Goal: Task Accomplishment & Management: Manage account settings

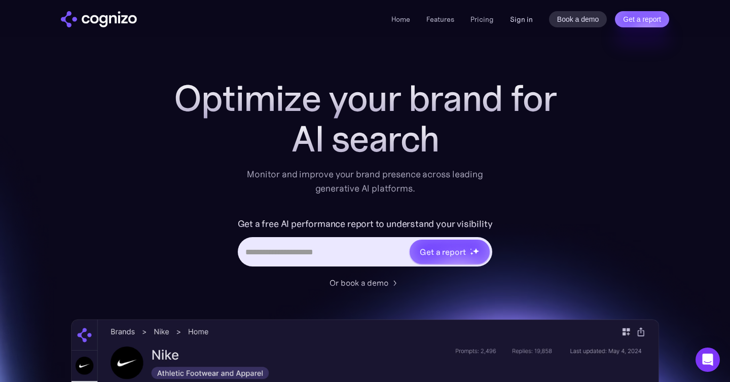
click at [525, 16] on link "Sign in" at bounding box center [521, 19] width 23 height 12
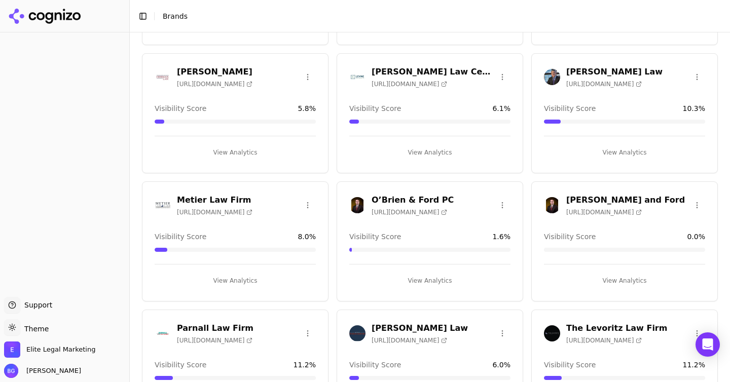
scroll to position [668, 0]
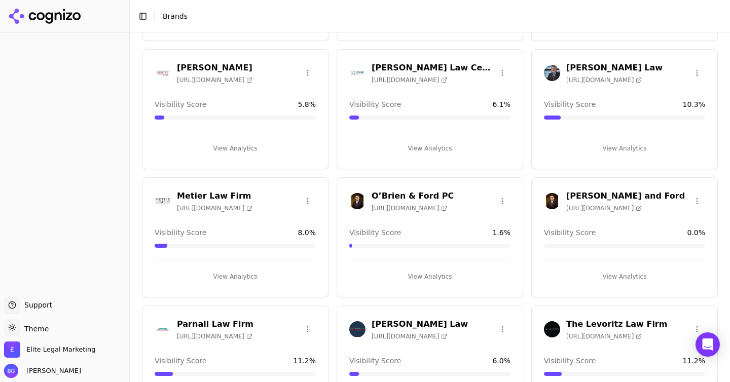
click at [397, 195] on h3 "O’Brien & Ford PC" at bounding box center [413, 196] width 82 height 12
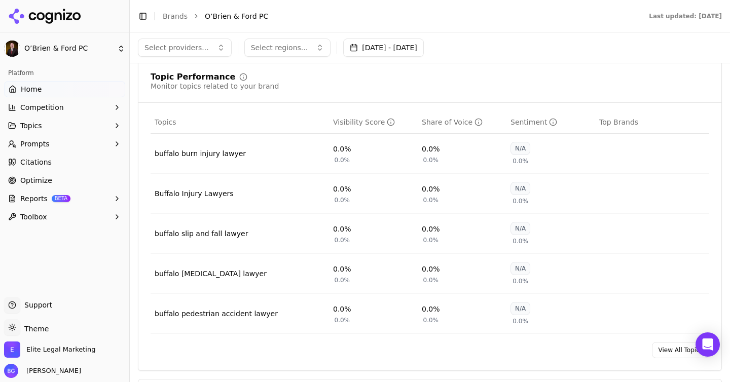
scroll to position [510, 0]
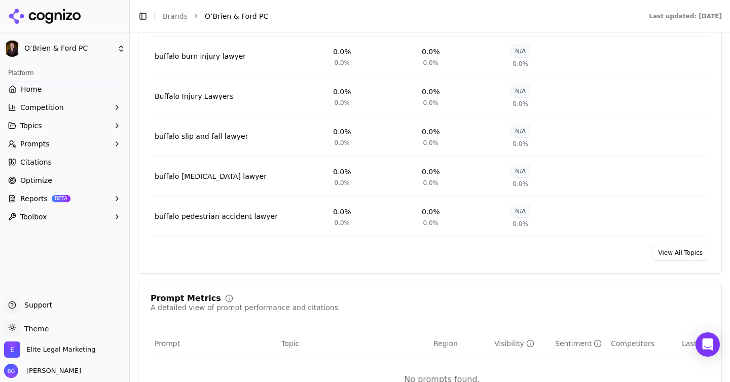
click at [683, 245] on link "View All Topics" at bounding box center [680, 253] width 57 height 16
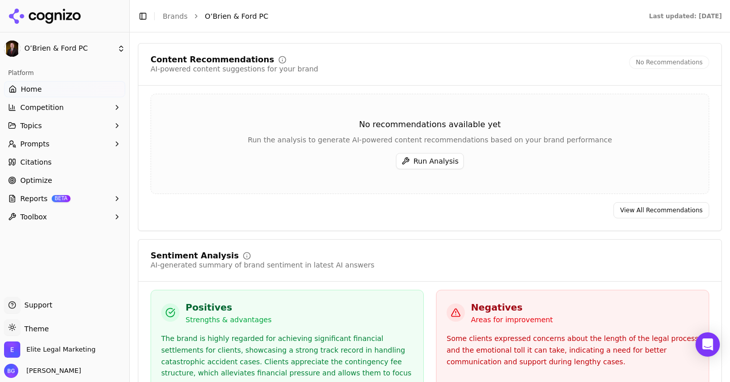
scroll to position [1261, 0]
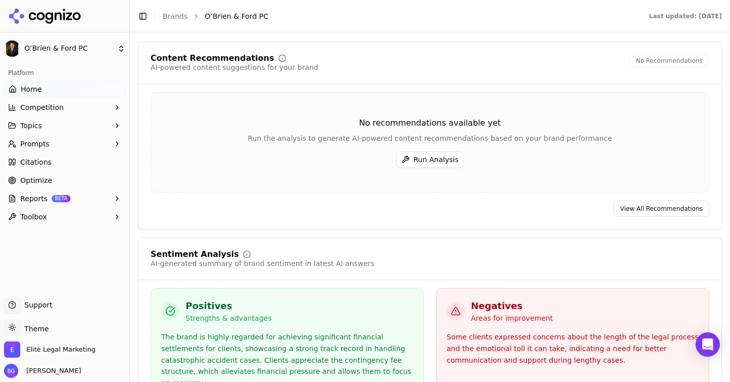
click at [420, 152] on button "Run Analysis" at bounding box center [430, 160] width 68 height 16
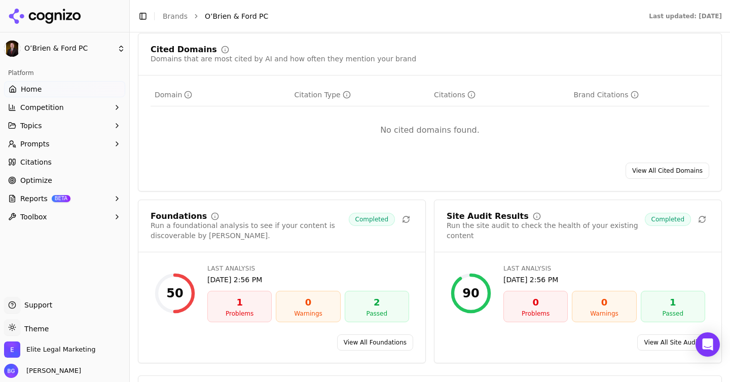
scroll to position [896, 0]
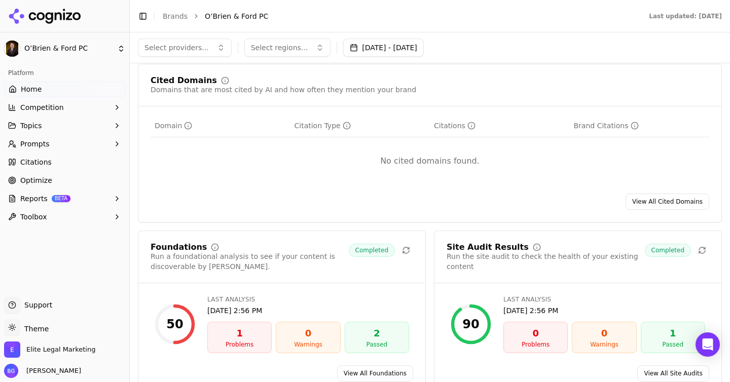
click at [665, 194] on link "View All Cited Domains" at bounding box center [667, 202] width 84 height 16
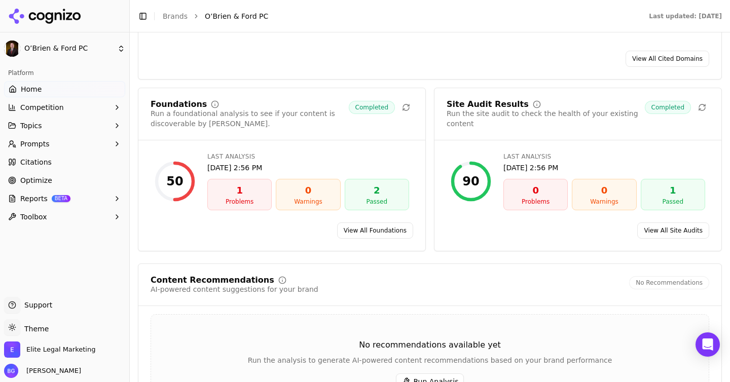
scroll to position [1046, 0]
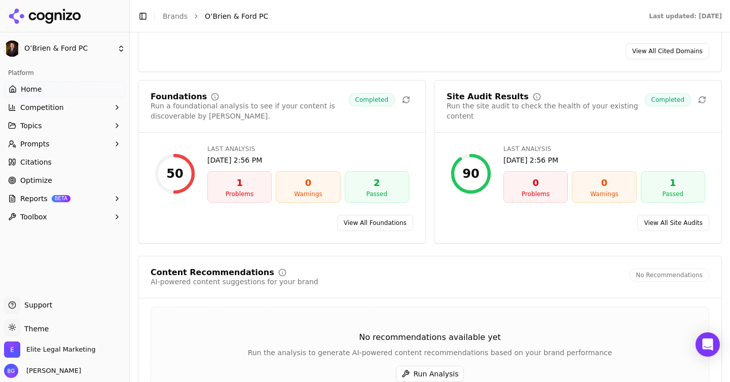
click at [236, 176] on div "1" at bounding box center [239, 183] width 55 height 14
click at [384, 215] on link "View All Foundations" at bounding box center [375, 223] width 76 height 16
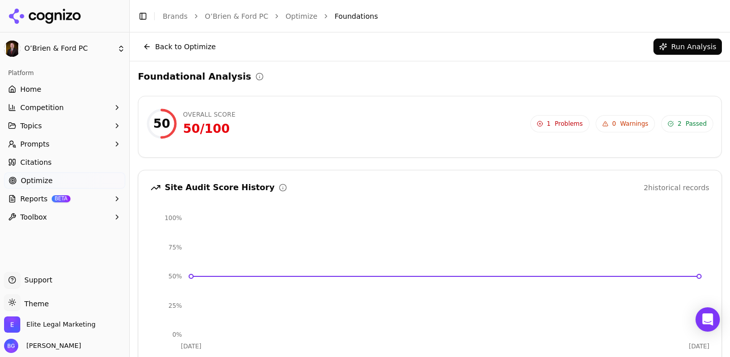
click at [148, 52] on button "Back to Optimize" at bounding box center [179, 47] width 83 height 16
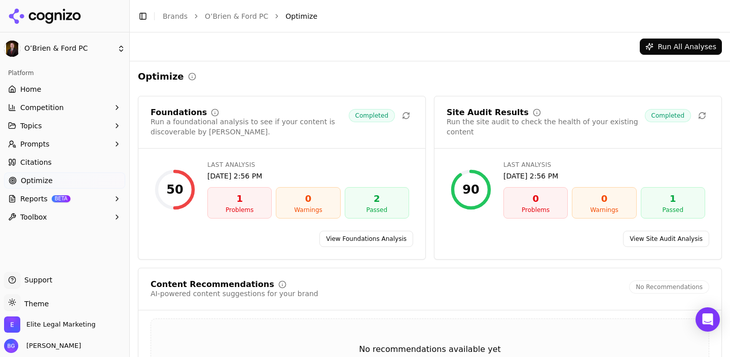
scroll to position [107, 0]
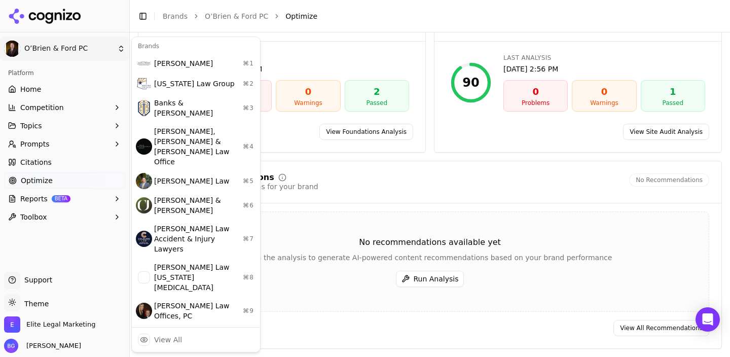
click at [26, 49] on html "O’Brien & Ford PC Platform Home Competition Topics Prompts Citations Optimize R…" at bounding box center [365, 178] width 730 height 357
click at [12, 52] on html "O’Brien & Ford PC Platform Home Competition Topics Prompts Citations Optimize R…" at bounding box center [365, 178] width 730 height 357
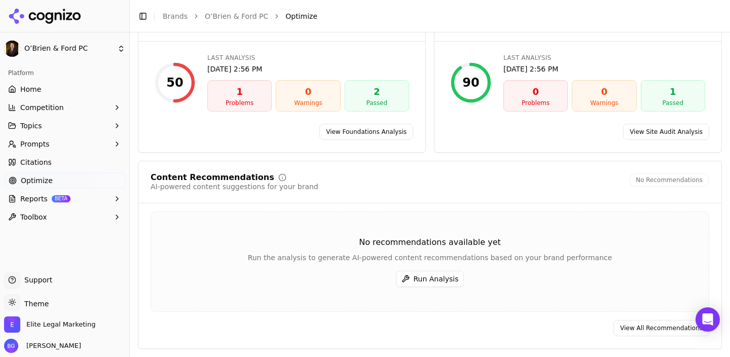
click at [225, 19] on link "O’Brien & Ford PC" at bounding box center [236, 16] width 63 height 10
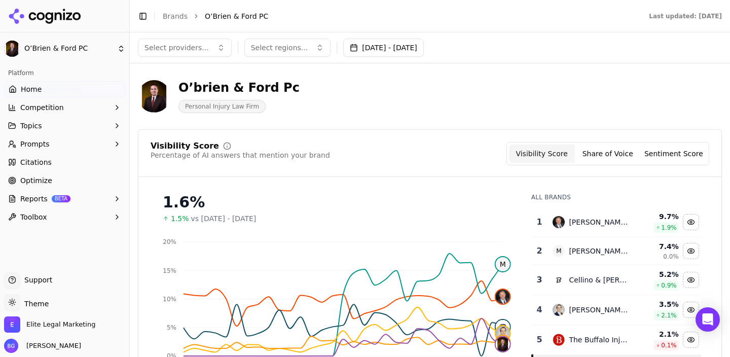
click at [226, 109] on span "Personal Injury Law Firm" at bounding box center [221, 106] width 87 height 13
click at [218, 91] on div "O’brien & Ford Pc" at bounding box center [238, 88] width 121 height 16
click at [216, 82] on div "O’brien & Ford Pc" at bounding box center [238, 88] width 121 height 16
click at [219, 19] on span "O’Brien & Ford PC" at bounding box center [236, 16] width 63 height 10
click at [101, 48] on html "O’Brien & Ford PC Platform Home Competition Topics Prompts Citations Optimize R…" at bounding box center [365, 178] width 730 height 357
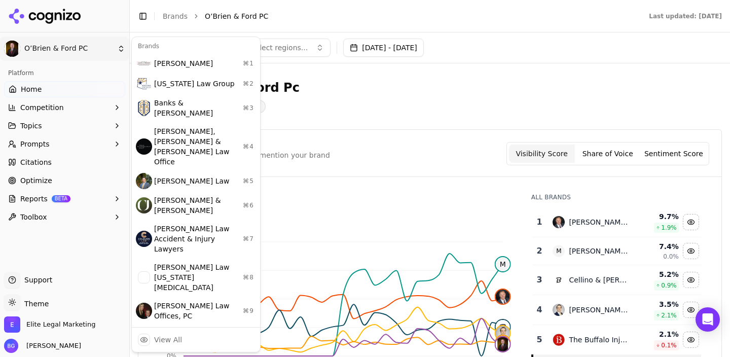
click at [101, 48] on html "O’Brien & Ford PC Platform Home Competition Topics Prompts Citations Optimize R…" at bounding box center [365, 178] width 730 height 357
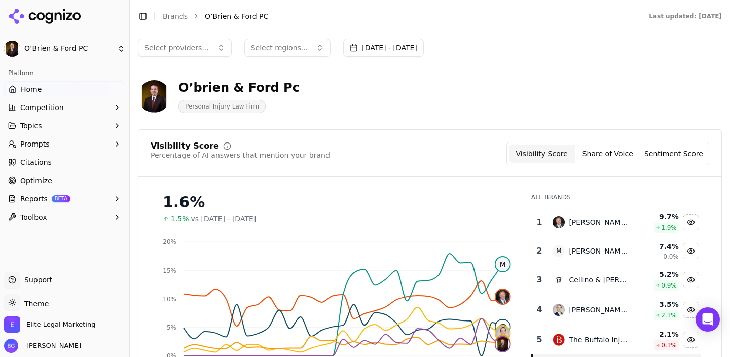
click at [229, 17] on span "O’Brien & Ford PC" at bounding box center [236, 16] width 63 height 10
click at [221, 17] on span "O’Brien & Ford PC" at bounding box center [236, 16] width 63 height 10
click at [178, 14] on link "Brands" at bounding box center [175, 16] width 25 height 8
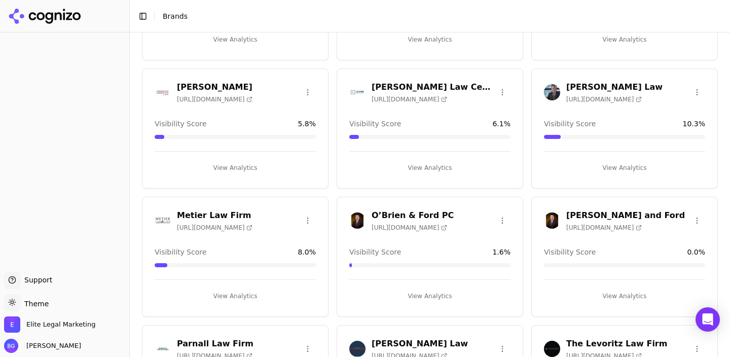
scroll to position [661, 0]
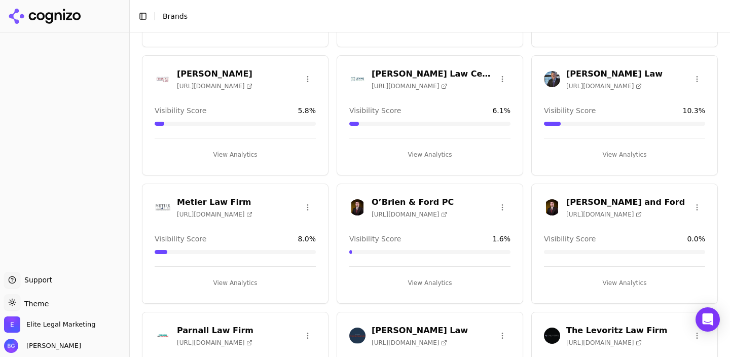
click at [504, 203] on html "Support Support Toggle theme Theme Elite Legal Marketing [PERSON_NAME] Toggle S…" at bounding box center [365, 178] width 730 height 357
click at [475, 225] on div "Edit Brand" at bounding box center [478, 228] width 60 height 16
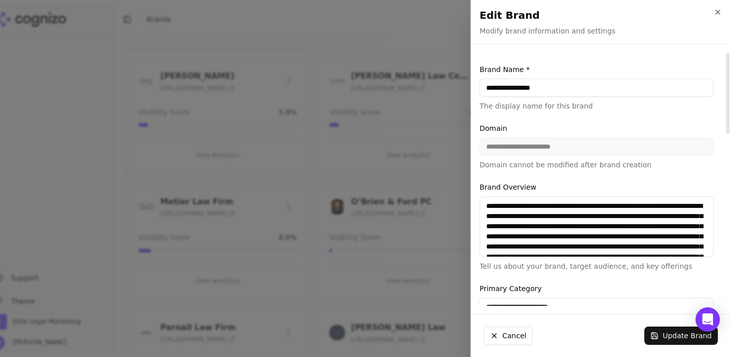
click at [533, 149] on div "**********" at bounding box center [597, 146] width 234 height 47
click at [542, 152] on div "**********" at bounding box center [597, 146] width 234 height 47
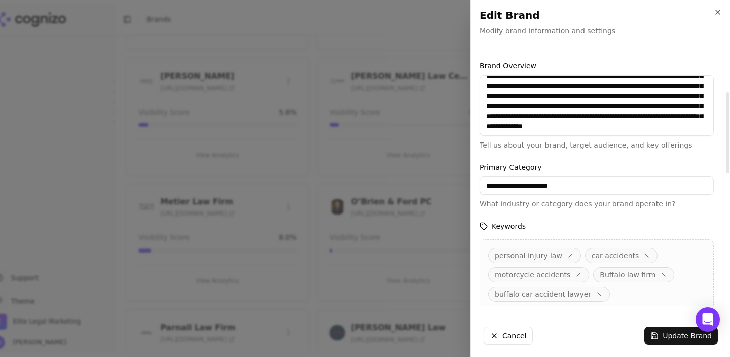
scroll to position [123, 0]
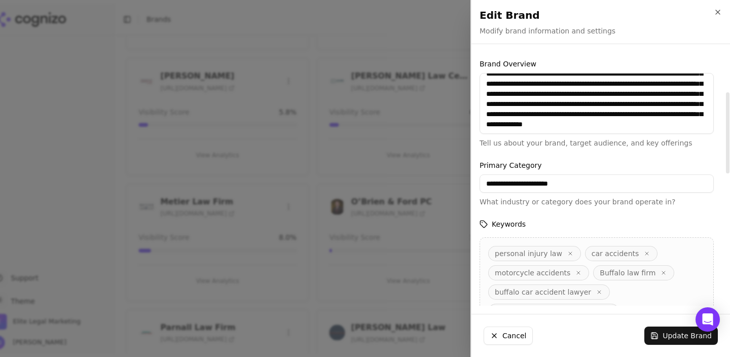
click at [487, 184] on input "**********" at bounding box center [597, 183] width 234 height 18
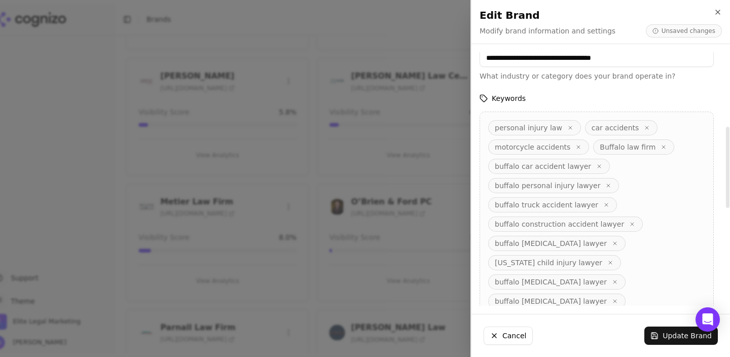
scroll to position [254, 0]
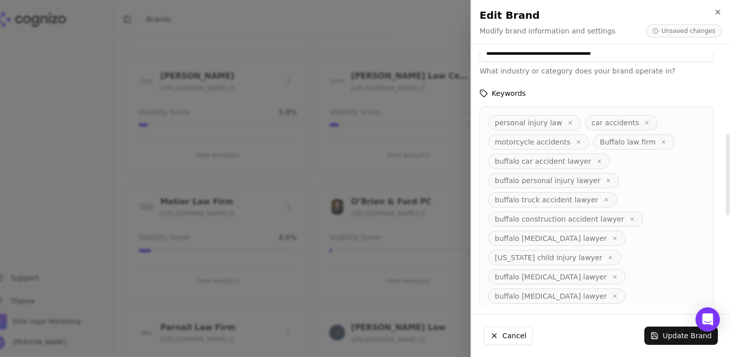
type input "**********"
click at [575, 143] on icon "button" at bounding box center [578, 142] width 6 height 6
click at [567, 121] on icon "button" at bounding box center [570, 123] width 6 height 6
click at [548, 122] on icon "button" at bounding box center [550, 123] width 6 height 6
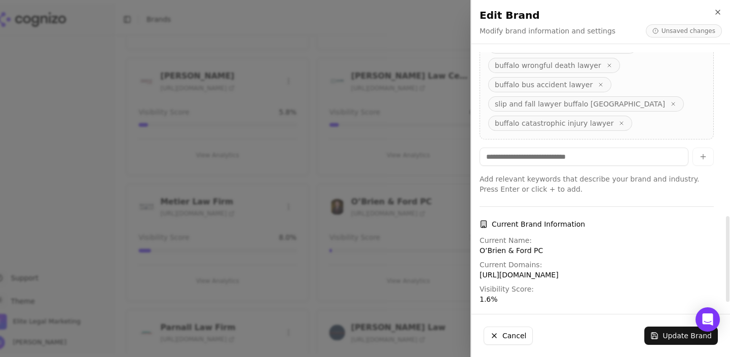
scroll to position [495, 0]
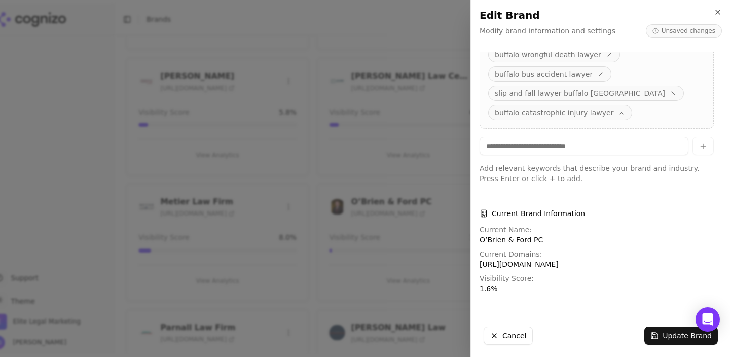
click at [668, 338] on button "Update Brand" at bounding box center [680, 335] width 73 height 18
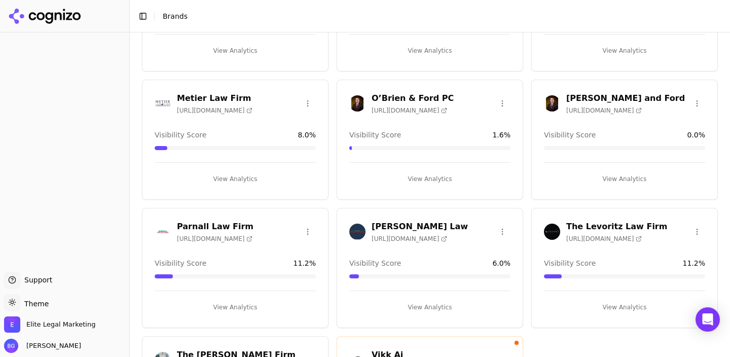
scroll to position [781, 0]
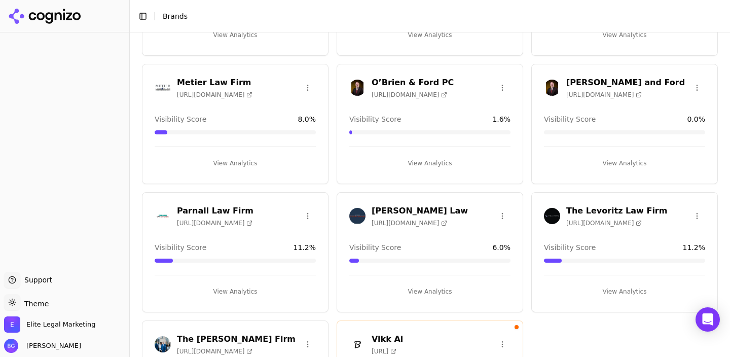
click at [388, 85] on h3 "O’Brien & Ford PC" at bounding box center [413, 83] width 82 height 12
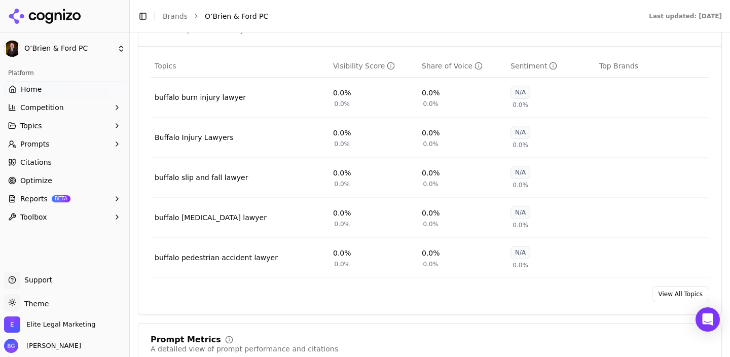
scroll to position [471, 0]
